Goal: Transaction & Acquisition: Subscribe to service/newsletter

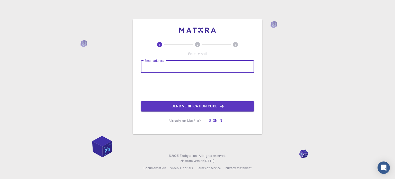
click at [188, 71] on input "Email address" at bounding box center [197, 66] width 113 height 12
type input "[EMAIL_ADDRESS][DOMAIN_NAME]"
click at [192, 107] on button "Send verification code" at bounding box center [197, 106] width 113 height 10
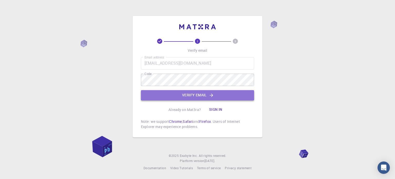
click at [201, 92] on button "Verify email" at bounding box center [197, 95] width 113 height 10
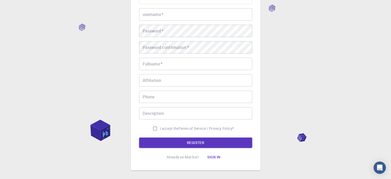
scroll to position [83, 0]
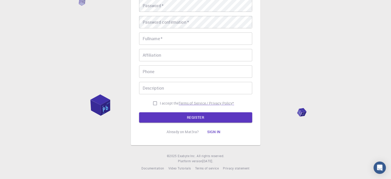
click at [193, 103] on p "Terms of Service / Privacy Policy *" at bounding box center [206, 103] width 55 height 5
click at [154, 104] on input "I accept the Terms of Service / Privacy Policy *" at bounding box center [155, 103] width 10 height 10
checkbox input "true"
click at [171, 119] on button "REGISTER" at bounding box center [195, 117] width 113 height 10
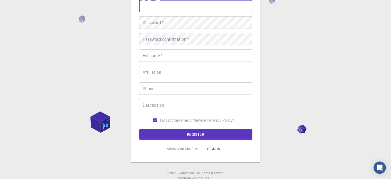
scroll to position [0, 0]
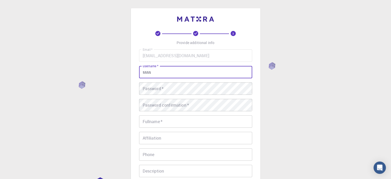
type input "i"
type input "sickerrrr"
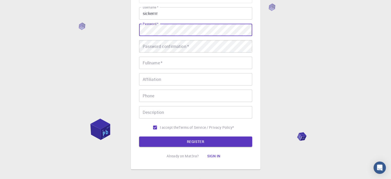
scroll to position [83, 0]
